Goal: Complete application form

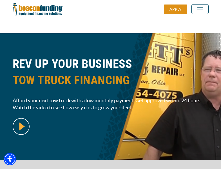
scroll to position [138, 0]
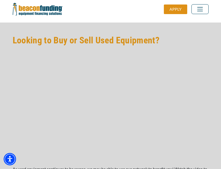
scroll to position [440, 0]
